Goal: Information Seeking & Learning: Learn about a topic

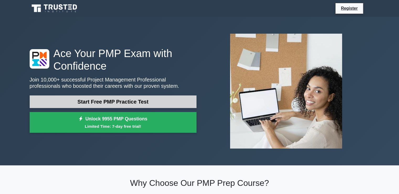
click at [112, 102] on link "Start Free PMP Practice Test" at bounding box center [113, 101] width 167 height 13
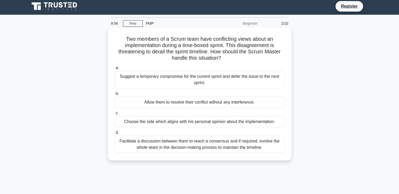
scroll to position [3, 0]
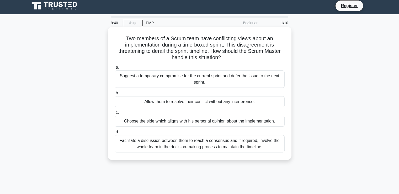
click at [165, 145] on div "Facilitate a discussion between them to reach a consensus and if required, invo…" at bounding box center [200, 143] width 170 height 17
click at [115, 133] on input "d. Facilitate a discussion between them to reach a consensus and if required, i…" at bounding box center [115, 131] width 0 height 3
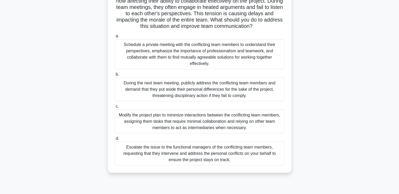
scroll to position [54, 0]
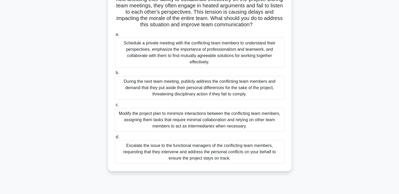
click at [192, 49] on div "Schedule a private meeting with the conflicting team members to understand thei…" at bounding box center [200, 52] width 170 height 30
click at [115, 36] on input "a. Schedule a private meeting with the conflicting team members to understand t…" at bounding box center [115, 34] width 0 height 3
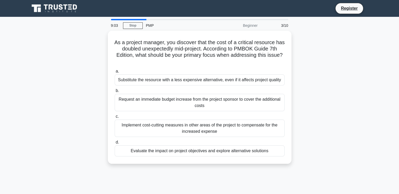
scroll to position [0, 0]
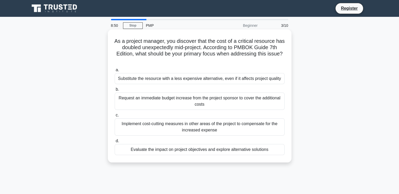
click at [180, 153] on div "Evaluate the impact on project objectives and explore alternative solutions" at bounding box center [200, 149] width 170 height 11
click at [115, 142] on input "d. Evaluate the impact on project objectives and explore alternative solutions" at bounding box center [115, 140] width 0 height 3
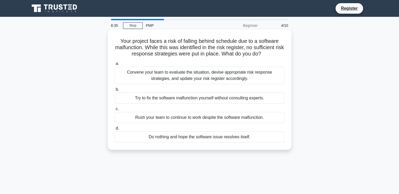
click at [179, 77] on div "Convene your team to evaluate the situation, devise appropriate risk response s…" at bounding box center [200, 75] width 170 height 17
click at [115, 65] on input "a. Convene your team to evaluate the situation, devise appropriate risk respons…" at bounding box center [115, 63] width 0 height 3
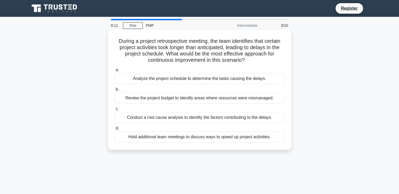
click at [178, 119] on div "Conduct a root cause analysis to identify the factors contributing to the delay…" at bounding box center [200, 117] width 170 height 11
click at [115, 110] on input "c. Conduct a root cause analysis to identify the factors contributing to the de…" at bounding box center [115, 108] width 0 height 3
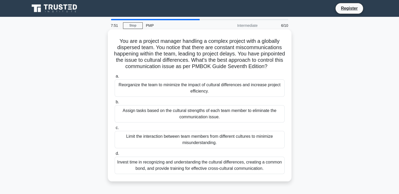
click at [188, 167] on div "Invest time in recognizing and understanding the cultural differences, creating…" at bounding box center [200, 164] width 170 height 17
click at [115, 155] on input "d. Invest time in recognizing and understanding the cultural differences, creat…" at bounding box center [115, 153] width 0 height 3
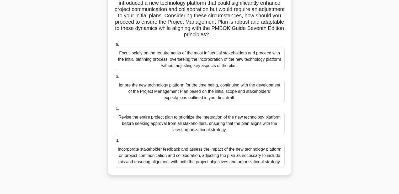
scroll to position [90, 0]
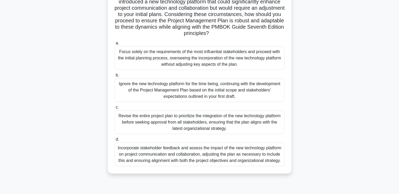
click at [197, 150] on div "Incorporate stakeholder feedback and assess the impact of the new technology pl…" at bounding box center [200, 154] width 170 height 24
click at [115, 141] on input "d. Incorporate stakeholder feedback and assess the impact of the new technology…" at bounding box center [115, 138] width 0 height 3
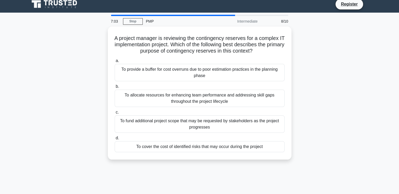
scroll to position [0, 0]
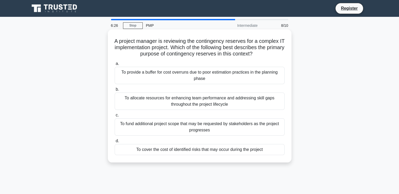
click at [194, 151] on div "To cover the cost of identified risks that may occur during the project" at bounding box center [200, 149] width 170 height 11
click at [115, 142] on input "d. To cover the cost of identified risks that may occur during the project" at bounding box center [115, 140] width 0 height 3
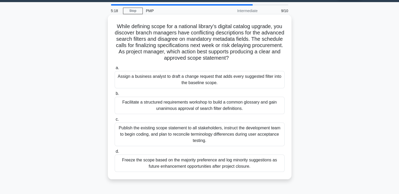
scroll to position [23, 0]
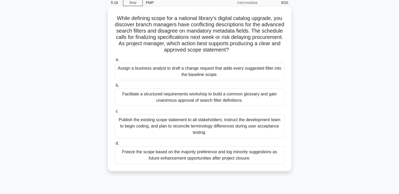
click at [208, 99] on div "Facilitate a structured requirements workshop to build a common glossary and ga…" at bounding box center [200, 96] width 170 height 17
click at [115, 87] on input "b. Facilitate a structured requirements workshop to build a common glossary and…" at bounding box center [115, 85] width 0 height 3
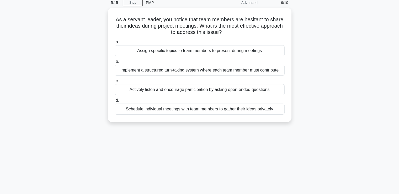
scroll to position [0, 0]
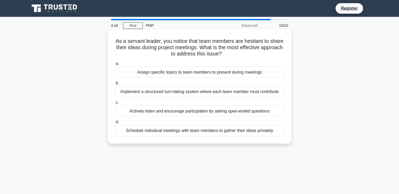
click at [209, 111] on div "Actively listen and encourage participation by asking open-ended questions" at bounding box center [200, 110] width 170 height 11
click at [115, 104] on input "c. Actively listen and encourage participation by asking open-ended questions" at bounding box center [115, 102] width 0 height 3
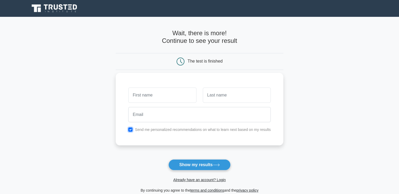
click at [132, 128] on input "checkbox" at bounding box center [130, 129] width 4 height 4
checkbox input "false"
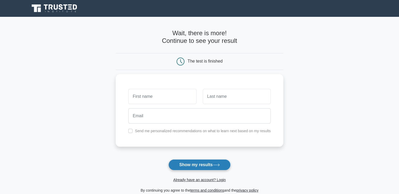
click at [198, 164] on button "Show my results" at bounding box center [199, 164] width 62 height 11
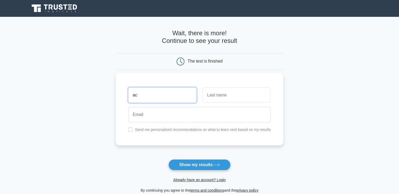
type input "ac"
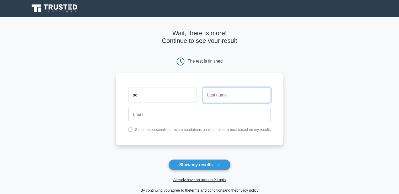
click at [226, 99] on input "text" at bounding box center [237, 94] width 68 height 15
type input "sen"
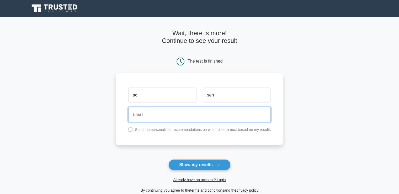
click at [197, 111] on input "email" at bounding box center [199, 114] width 142 height 15
type input "[EMAIL_ADDRESS][DOMAIN_NAME]"
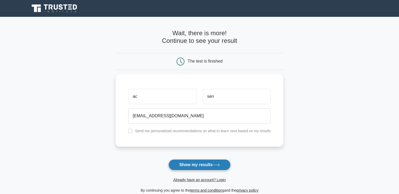
click at [210, 166] on button "Show my results" at bounding box center [199, 164] width 62 height 11
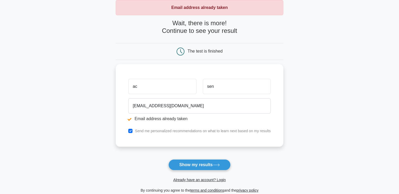
scroll to position [29, 0]
click at [132, 129] on input "checkbox" at bounding box center [130, 129] width 4 height 4
checkbox input "false"
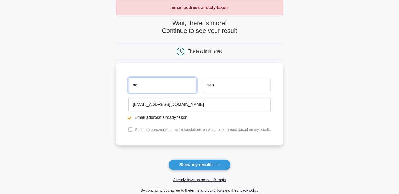
click at [142, 89] on input "ac" at bounding box center [162, 84] width 68 height 15
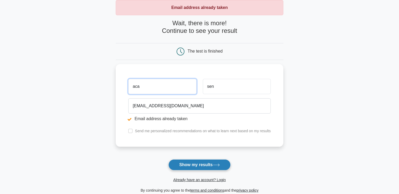
type input "aca"
click at [205, 163] on button "Show my results" at bounding box center [199, 164] width 62 height 11
